Goal: Information Seeking & Learning: Learn about a topic

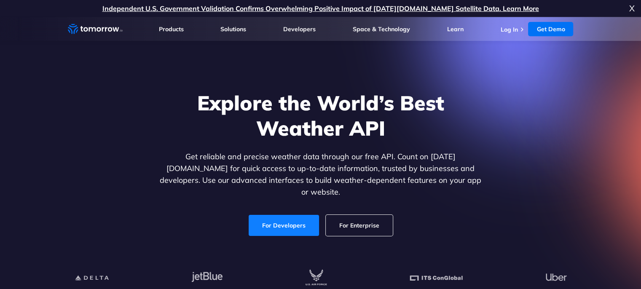
click at [302, 218] on link "For Developers" at bounding box center [284, 225] width 70 height 21
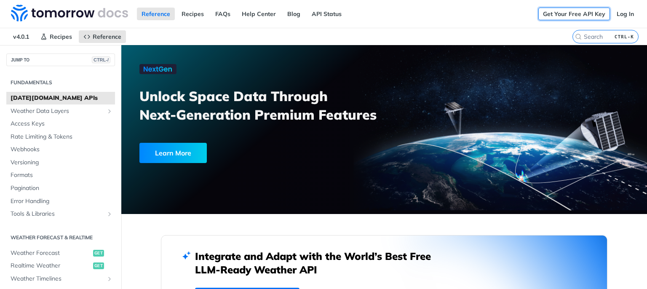
click at [570, 16] on link "Get Your Free API Key" at bounding box center [574, 14] width 72 height 13
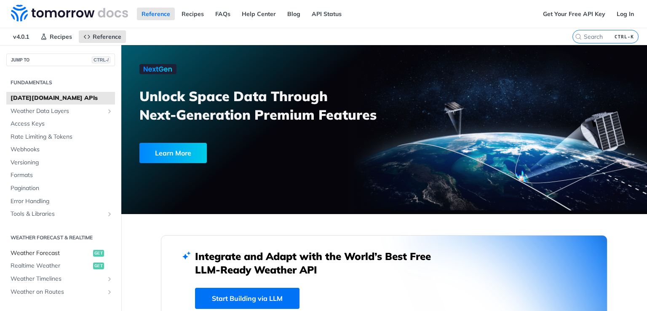
click at [72, 252] on span "Weather Forecast" at bounding box center [51, 253] width 80 height 8
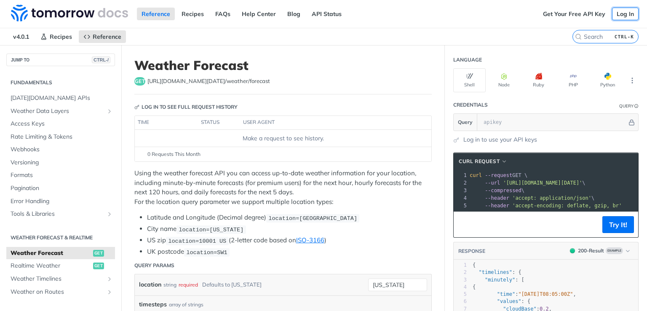
click at [618, 17] on link "Log In" at bounding box center [625, 14] width 27 height 13
